Goal: Task Accomplishment & Management: Manage account settings

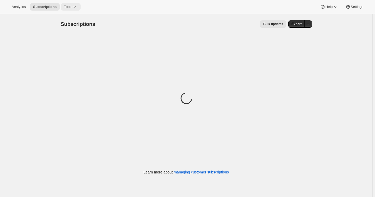
click at [66, 5] on span "Tools" at bounding box center [68, 7] width 8 height 4
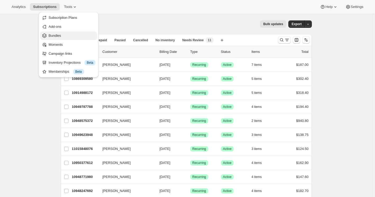
click at [56, 36] on span "Bundles" at bounding box center [55, 36] width 12 height 4
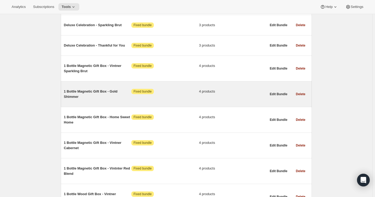
scroll to position [721, 0]
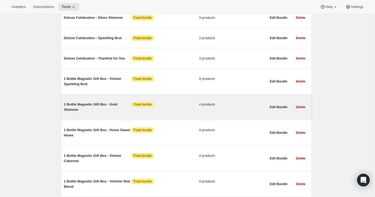
click at [72, 102] on span "1 Bottle Magnetic Gift Box - Gold Shimmer" at bounding box center [98, 107] width 68 height 11
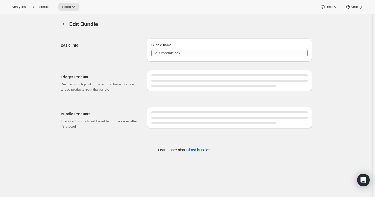
type input "1 Bottle Magnetic Gift Box - Gold Shimmer"
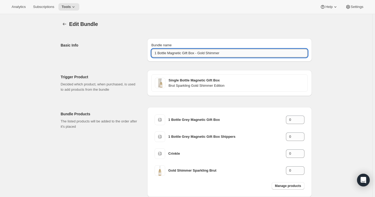
click at [178, 52] on input "1 Bottle Magnetic Gift Box - Gold Shimmer" at bounding box center [230, 53] width 156 height 8
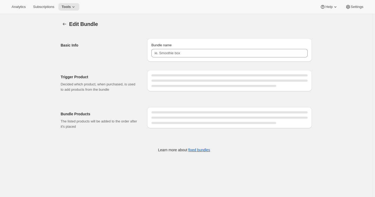
type input "1 Bottle Magnetic Gift Box - Gold Shimmer"
